Goal: Transaction & Acquisition: Purchase product/service

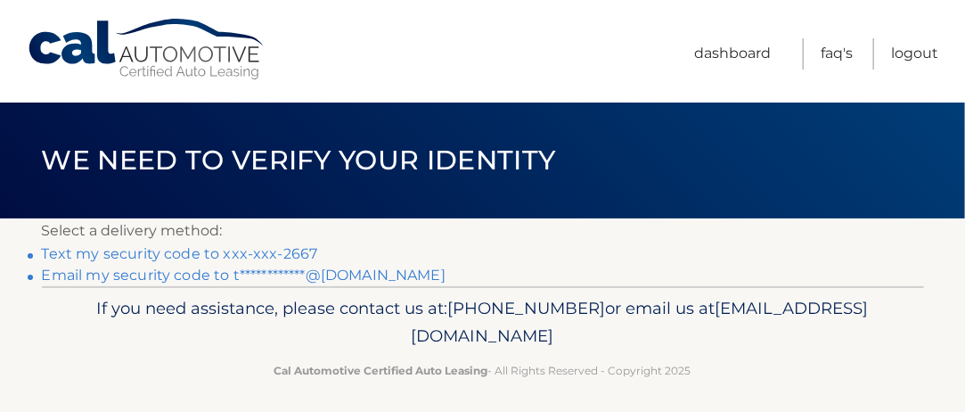
click at [283, 252] on link "Text my security code to xxx-xxx-2667" at bounding box center [180, 253] width 276 height 17
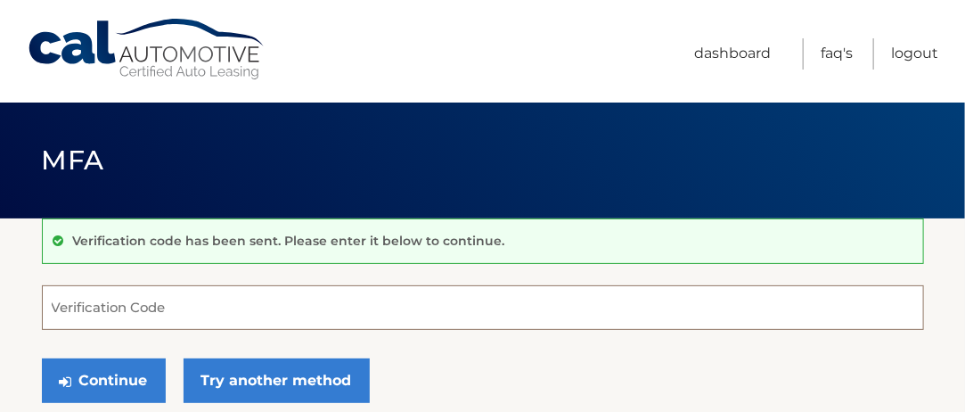
click at [209, 318] on input "Verification Code" at bounding box center [483, 307] width 882 height 45
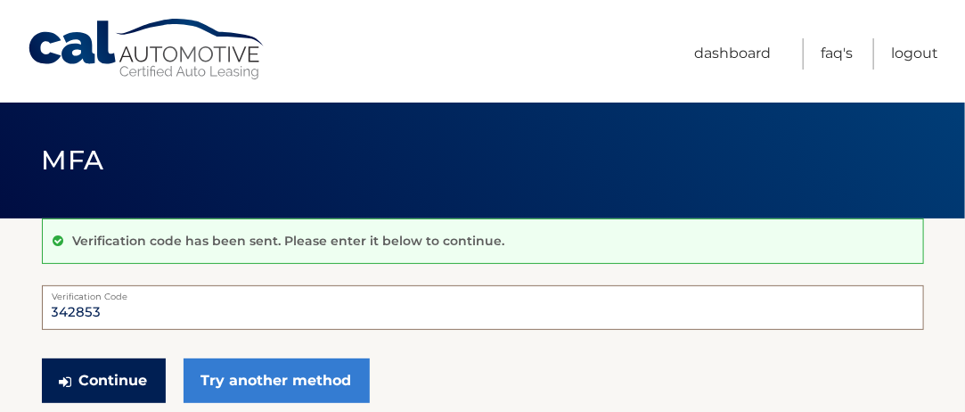
type input "342853"
click at [90, 365] on button "Continue" at bounding box center [104, 380] width 124 height 45
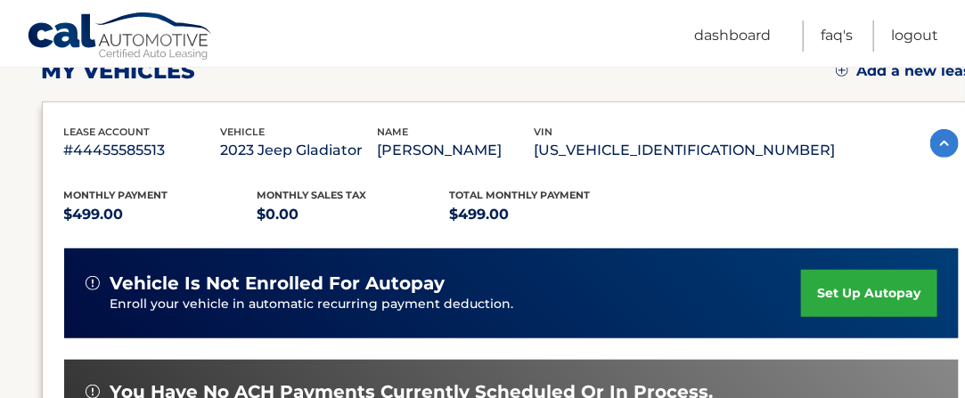
scroll to position [446, 0]
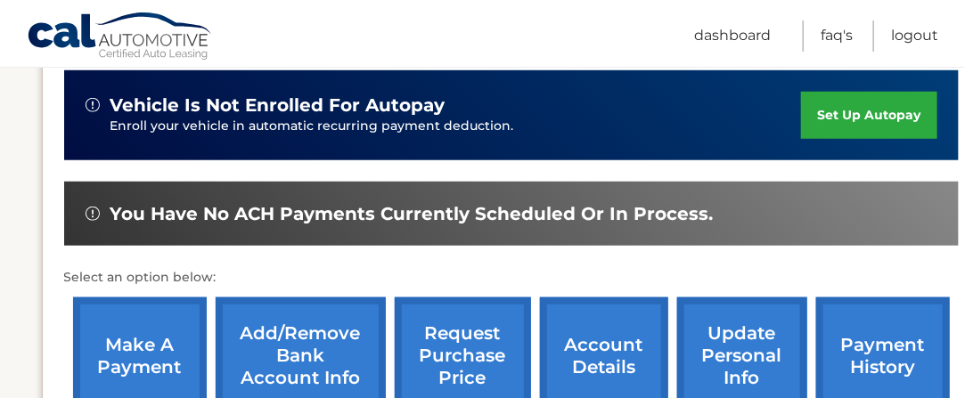
click at [129, 347] on link "make a payment" at bounding box center [140, 356] width 134 height 117
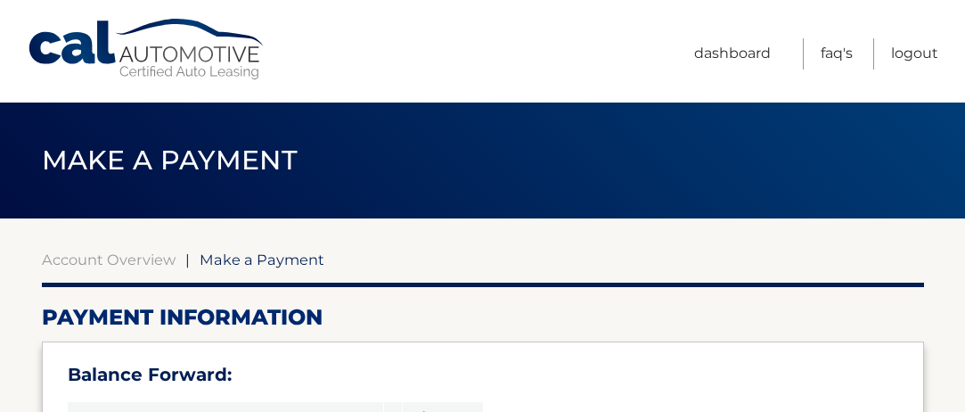
select select "YWY1MTQ5YWQtOTUzZS00NjU3LThjNzUtZGIzZWJmZGUxNTNm"
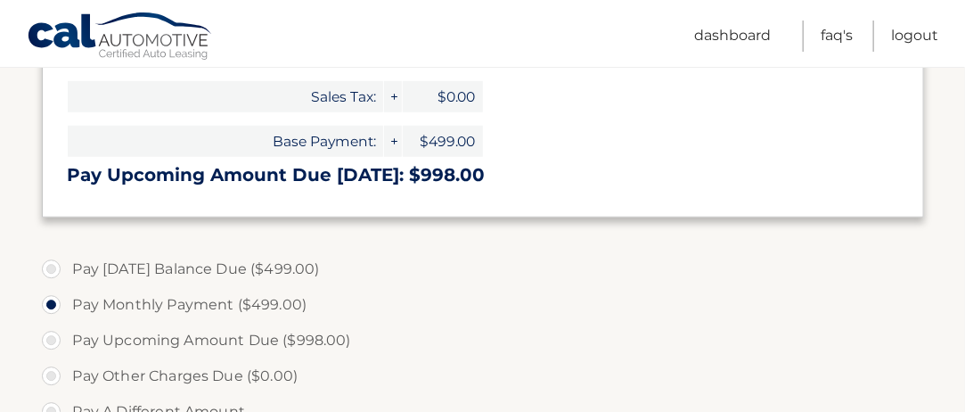
scroll to position [446, 0]
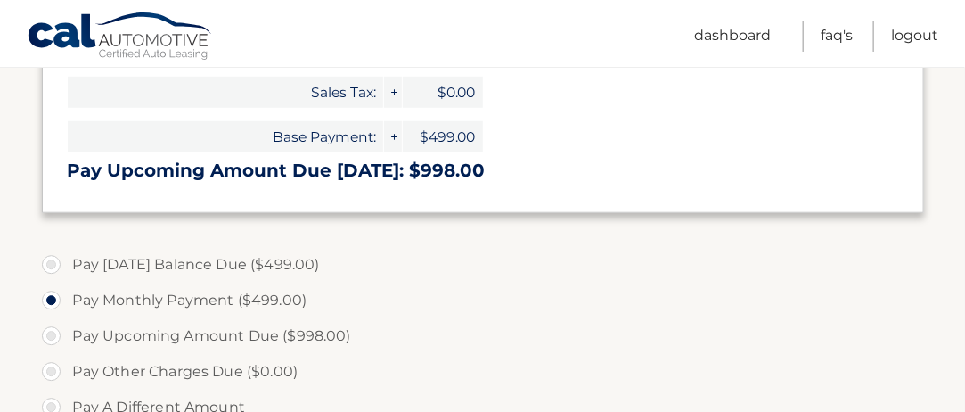
click at [55, 266] on label "Pay Today's Balance Due ($499.00)" at bounding box center [483, 265] width 882 height 36
click at [55, 266] on input "Pay Today's Balance Due ($499.00)" at bounding box center [58, 261] width 18 height 29
radio input "true"
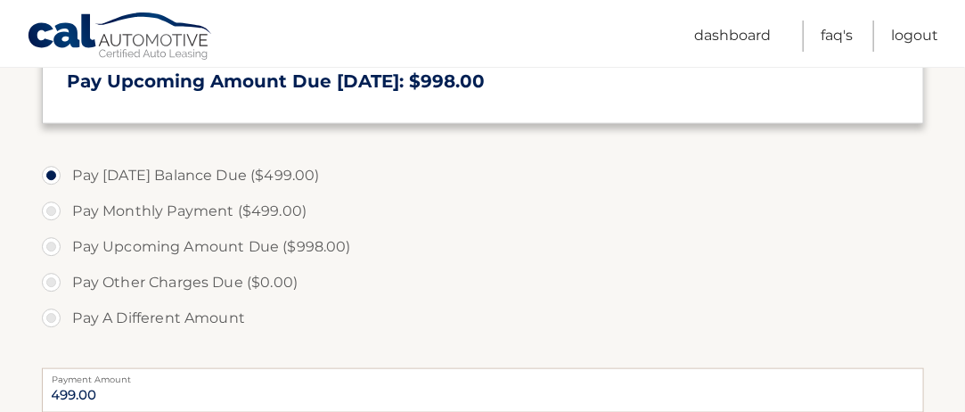
click at [46, 207] on label "Pay Monthly Payment ($499.00)" at bounding box center [483, 211] width 882 height 36
click at [49, 207] on input "Pay Monthly Payment ($499.00)" at bounding box center [58, 207] width 18 height 29
radio input "true"
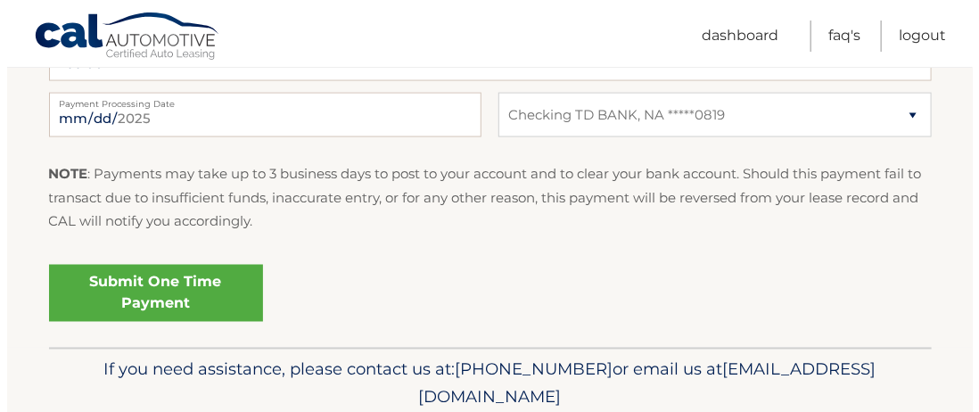
scroll to position [891, 0]
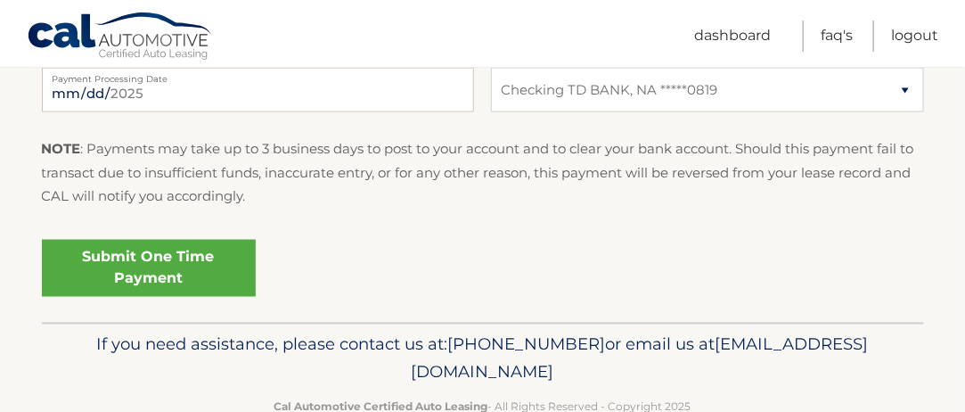
click at [180, 271] on link "Submit One Time Payment" at bounding box center [149, 268] width 214 height 57
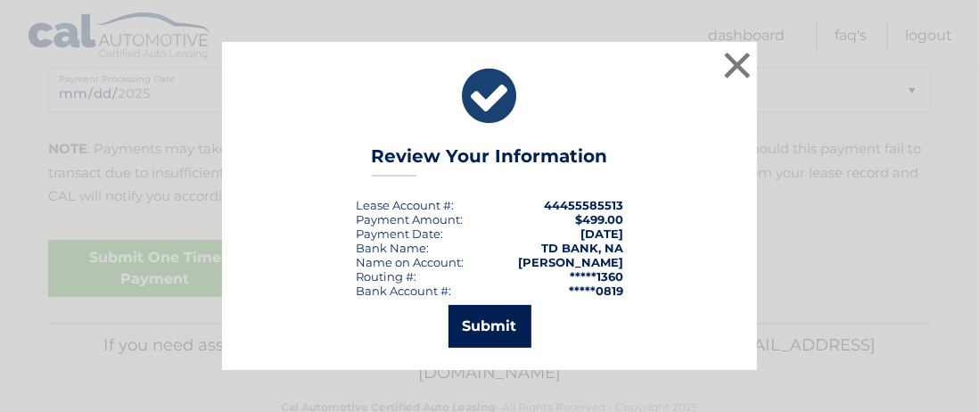
click at [472, 320] on button "Submit" at bounding box center [489, 326] width 83 height 43
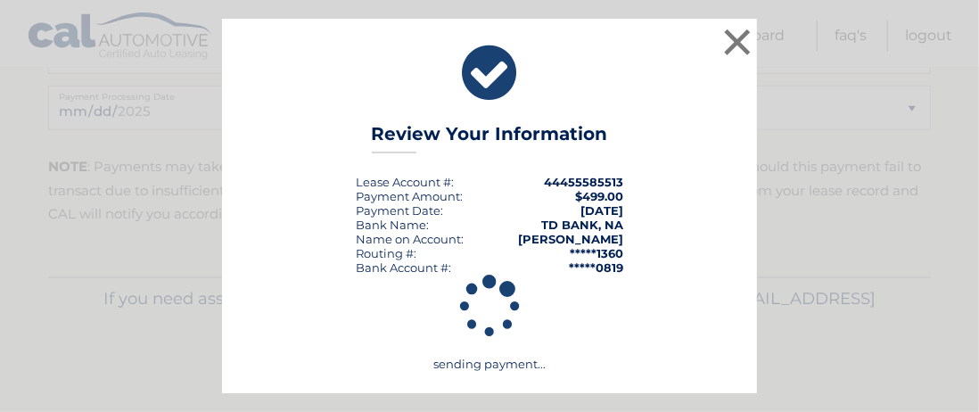
scroll to position [872, 0]
